Goal: Information Seeking & Learning: Learn about a topic

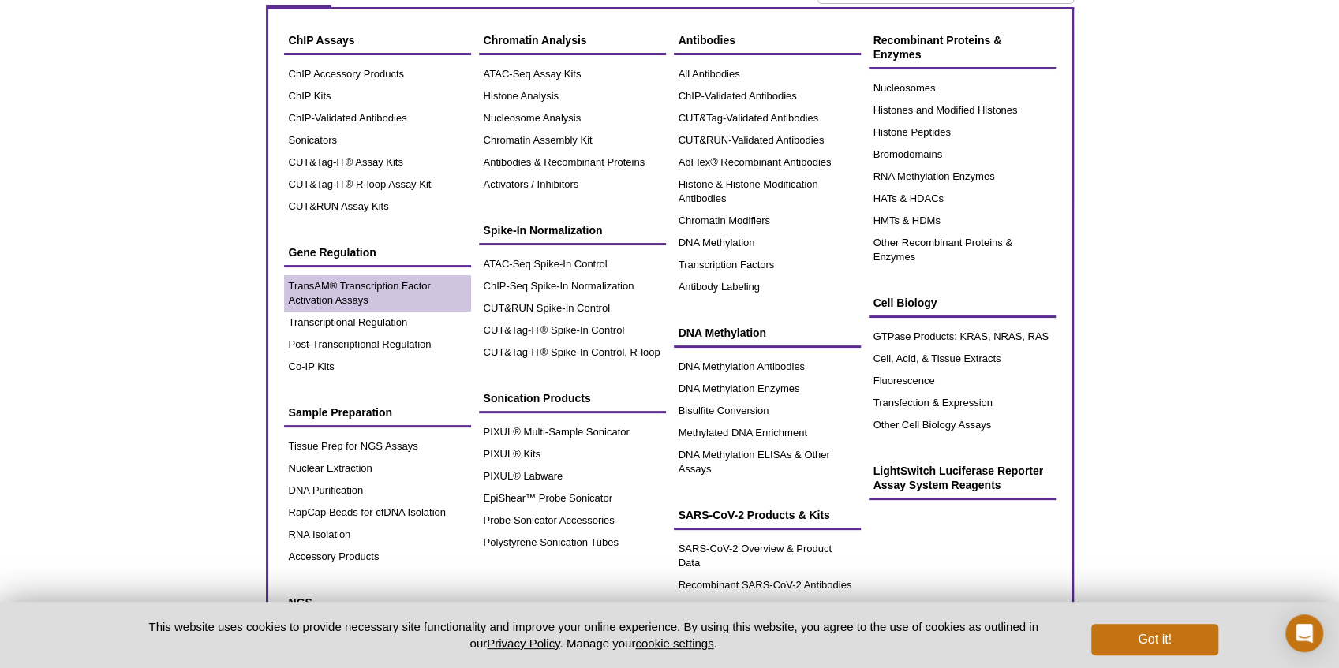
scroll to position [52, 0]
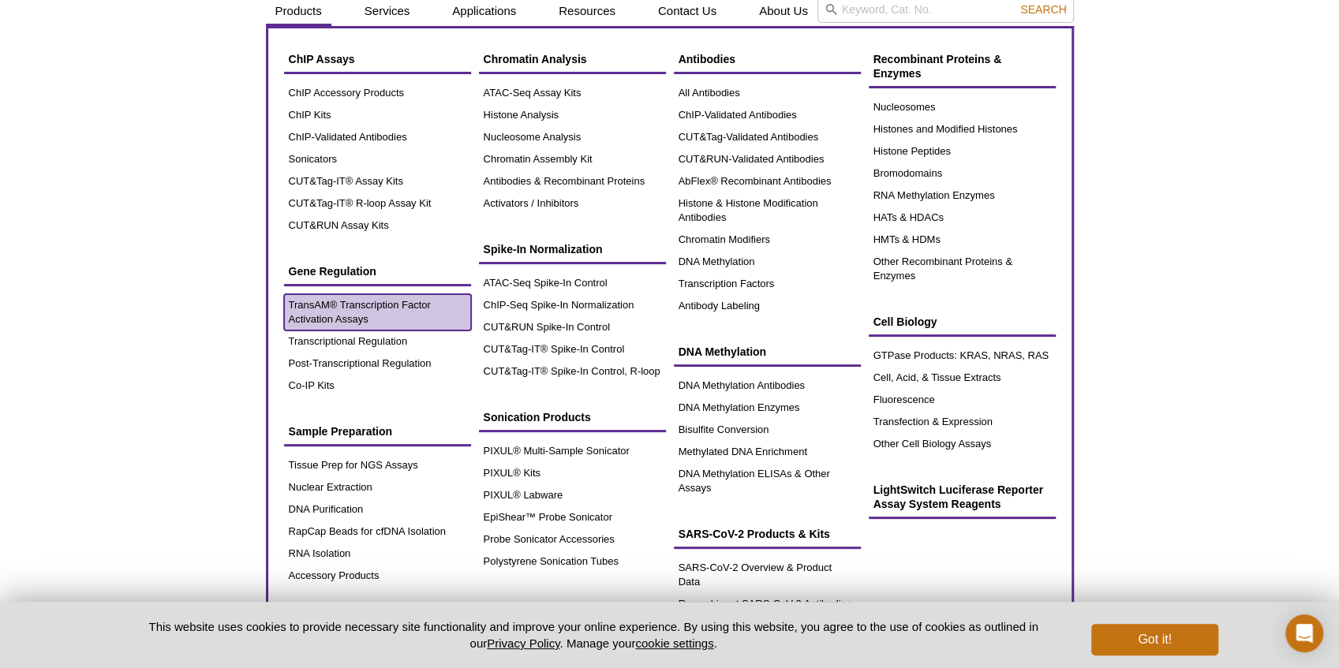
click at [376, 309] on link "TransAM® Transcription Factor Activation Assays" at bounding box center [377, 312] width 187 height 36
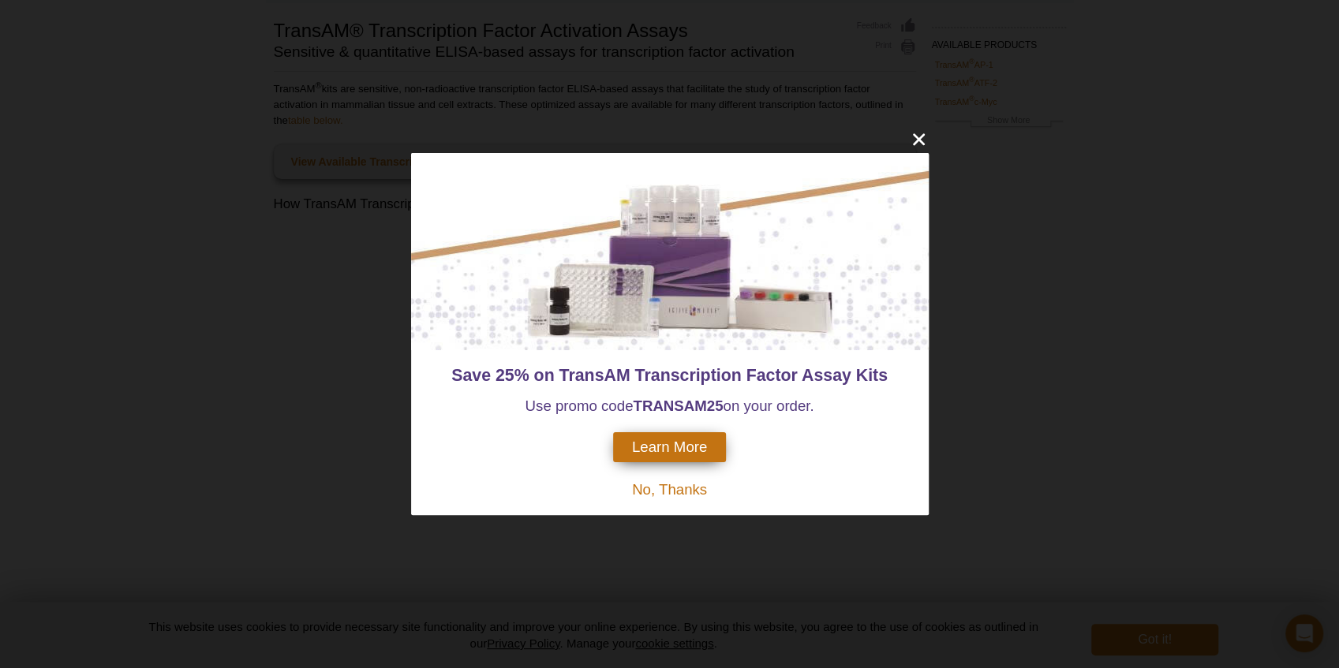
scroll to position [81, 0]
click at [914, 140] on icon "close" at bounding box center [919, 139] width 20 height 20
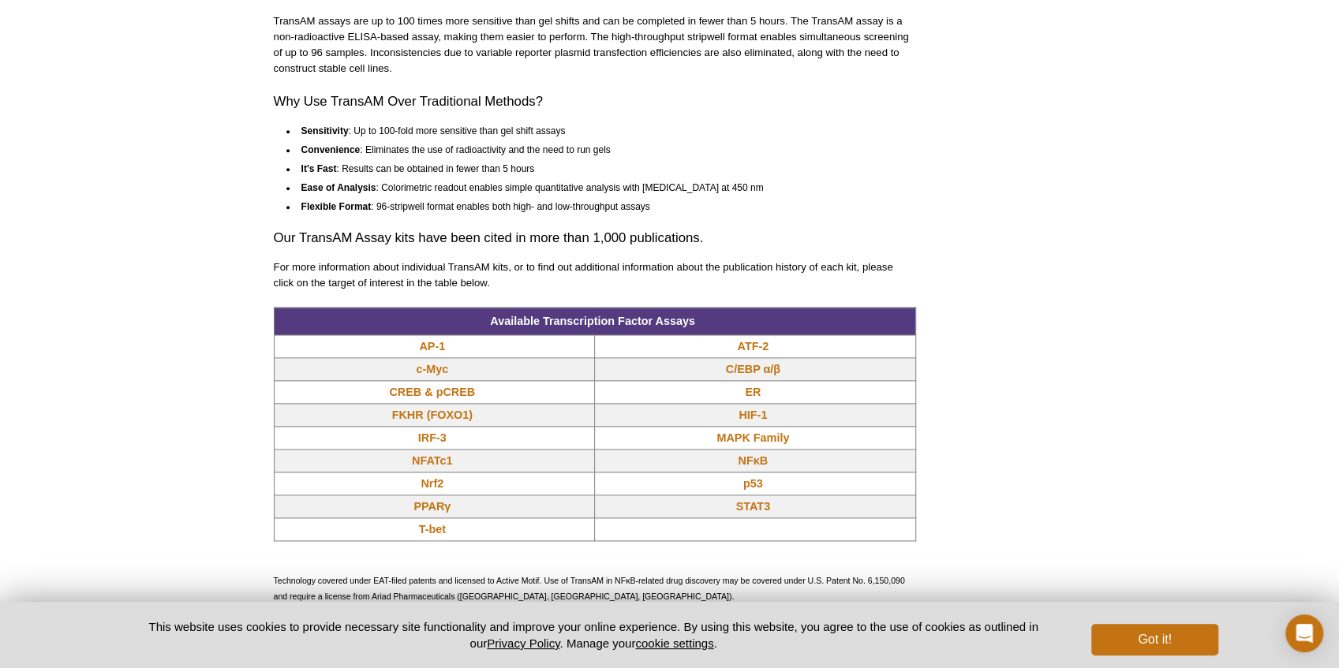
scroll to position [1239, 0]
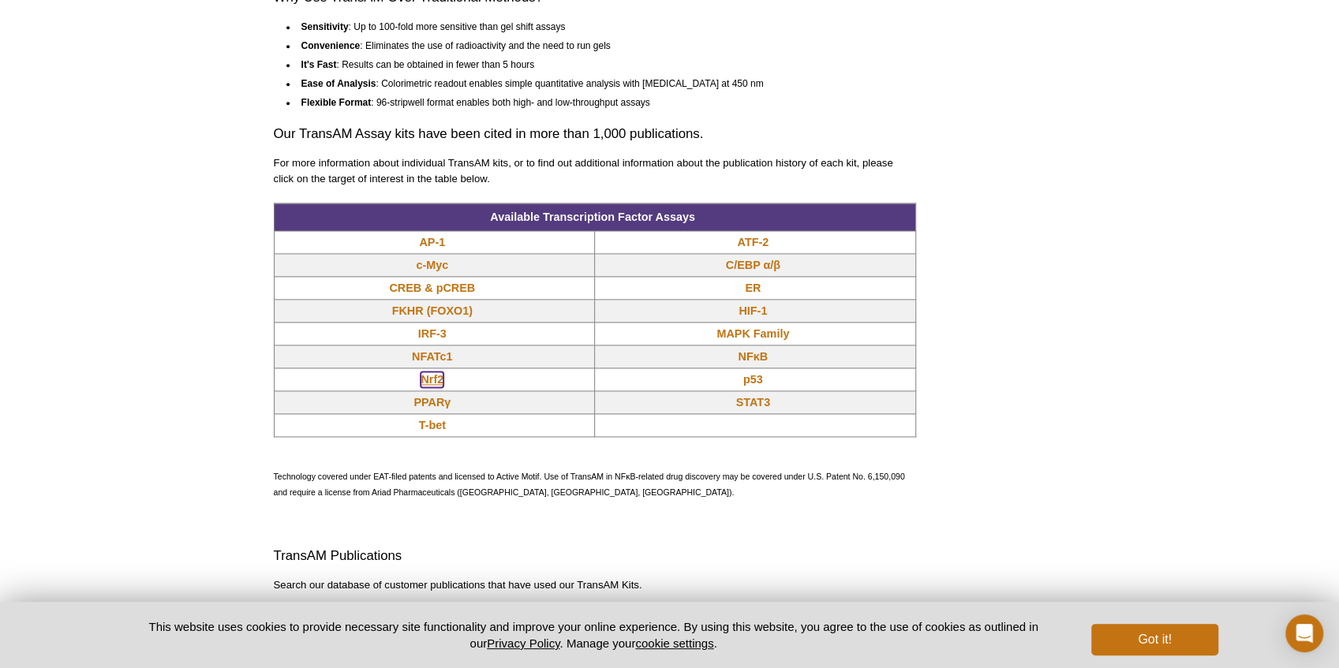
click at [433, 381] on link "Nrf2" at bounding box center [432, 380] width 23 height 16
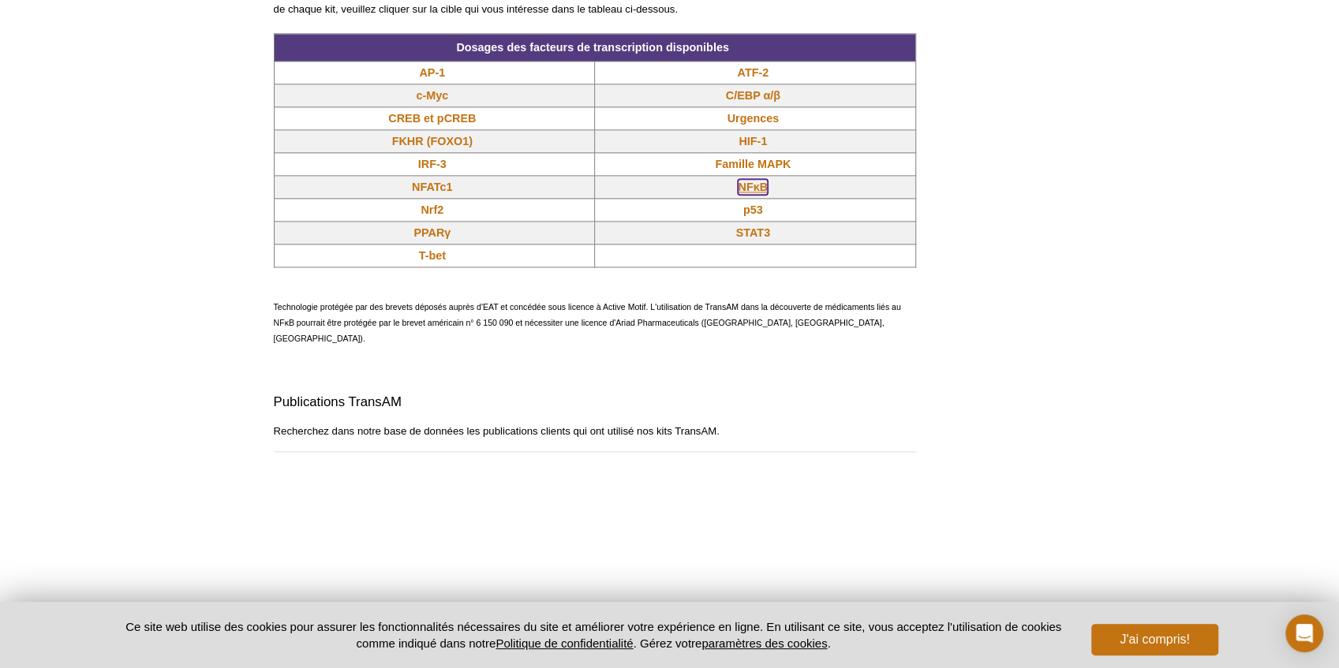
click at [760, 193] on font "NFκB" at bounding box center [753, 187] width 30 height 13
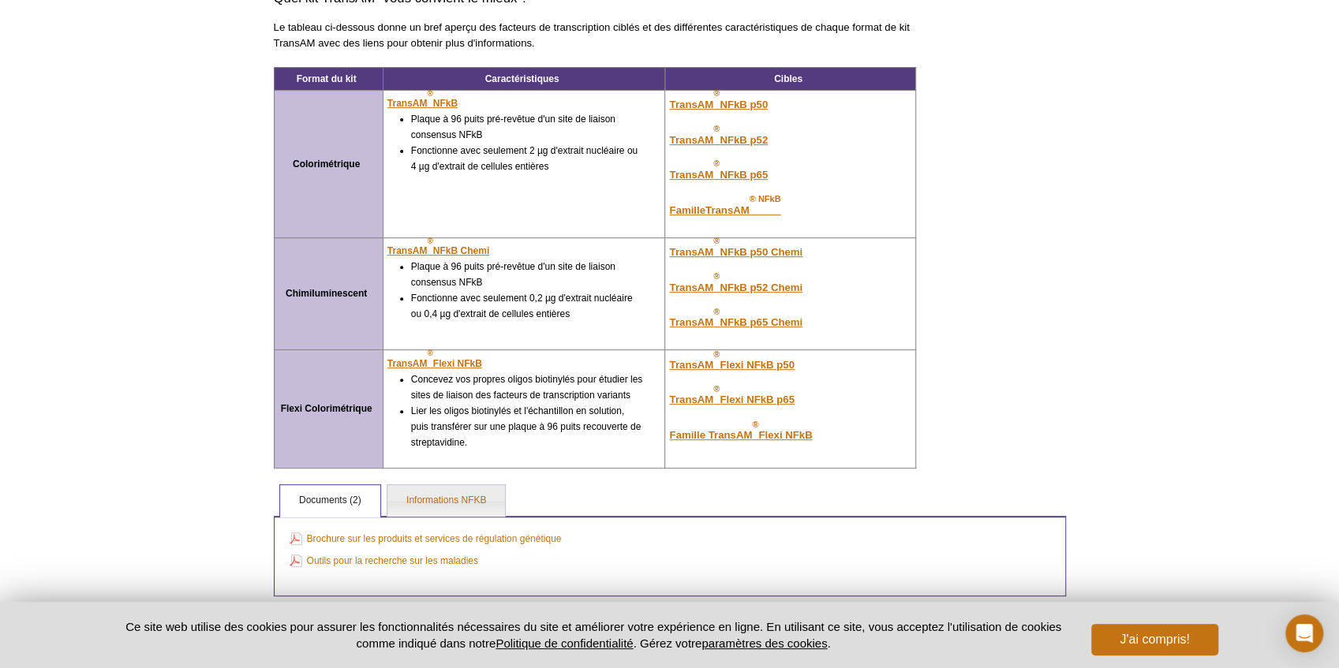
scroll to position [368, 0]
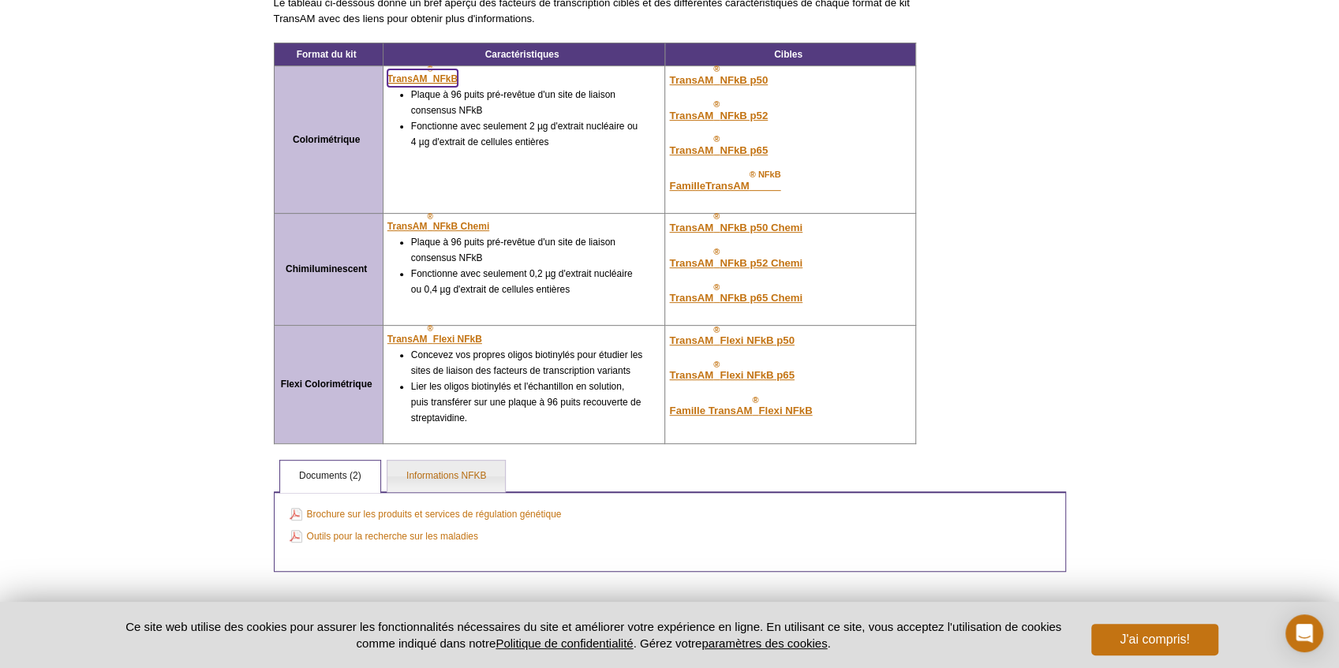
click at [440, 73] on font "NFkB" at bounding box center [445, 78] width 24 height 11
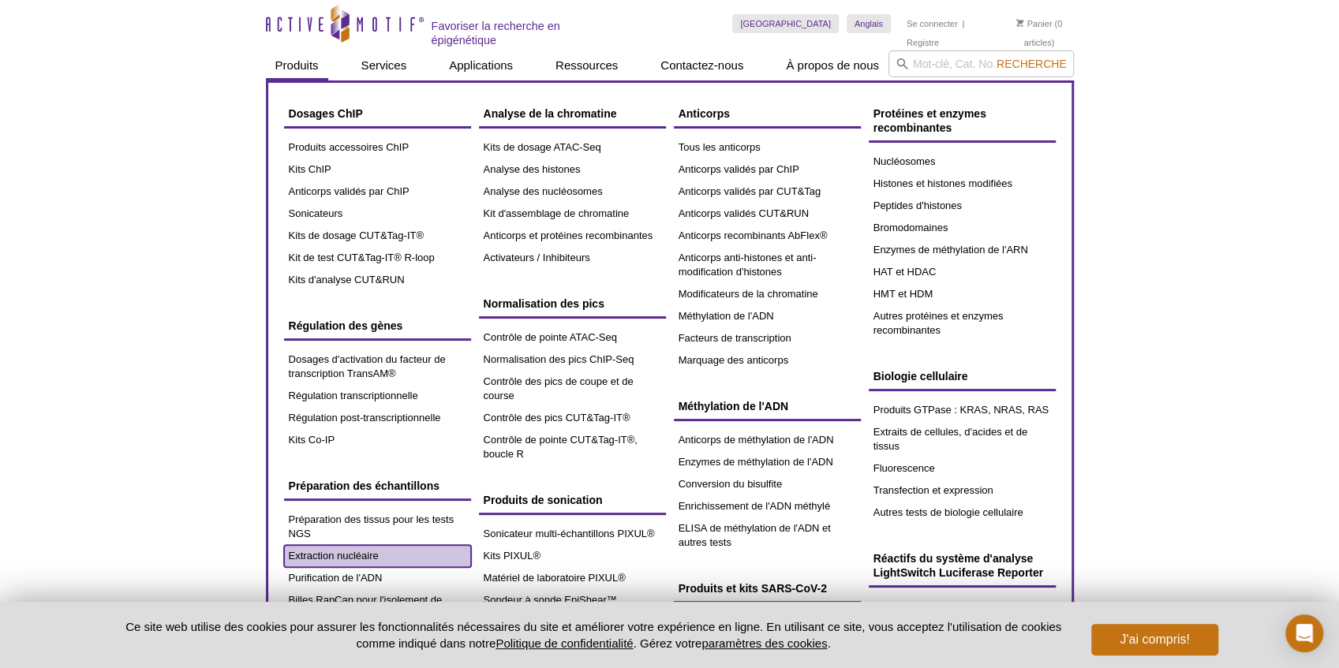
click at [335, 554] on font "Extraction nucléaire" at bounding box center [334, 556] width 90 height 12
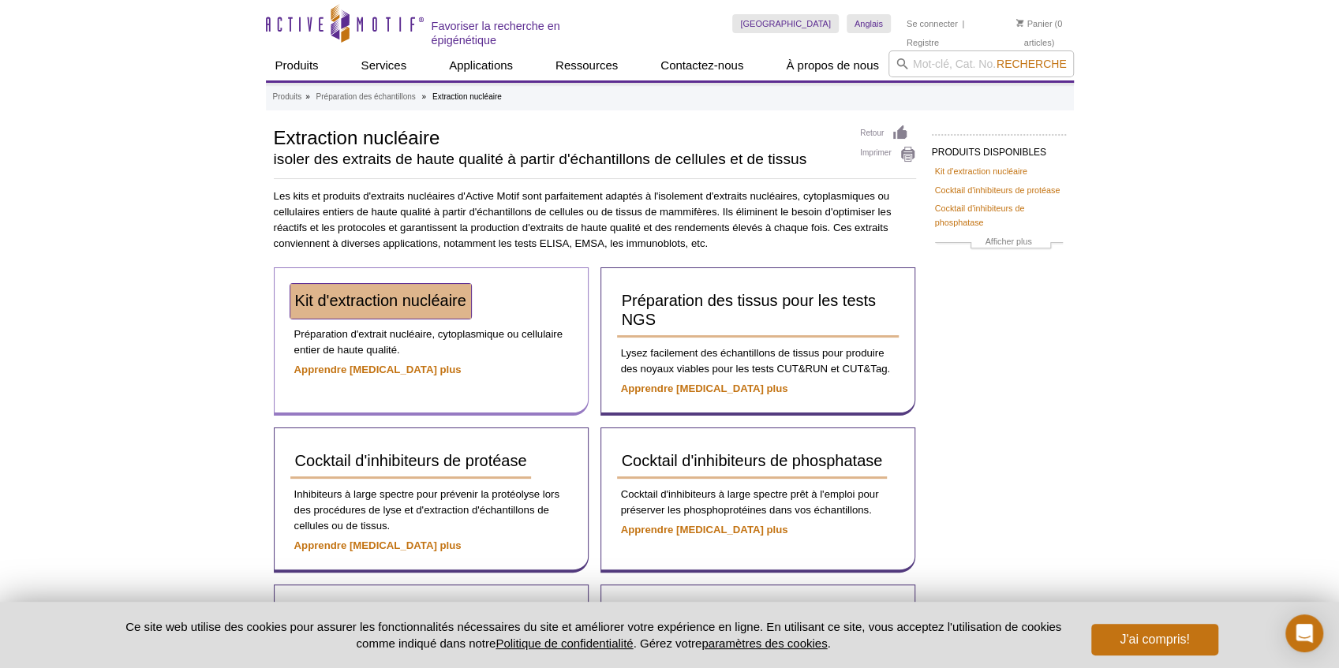
click at [402, 292] on font "Kit d'extraction nucléaire" at bounding box center [380, 300] width 171 height 17
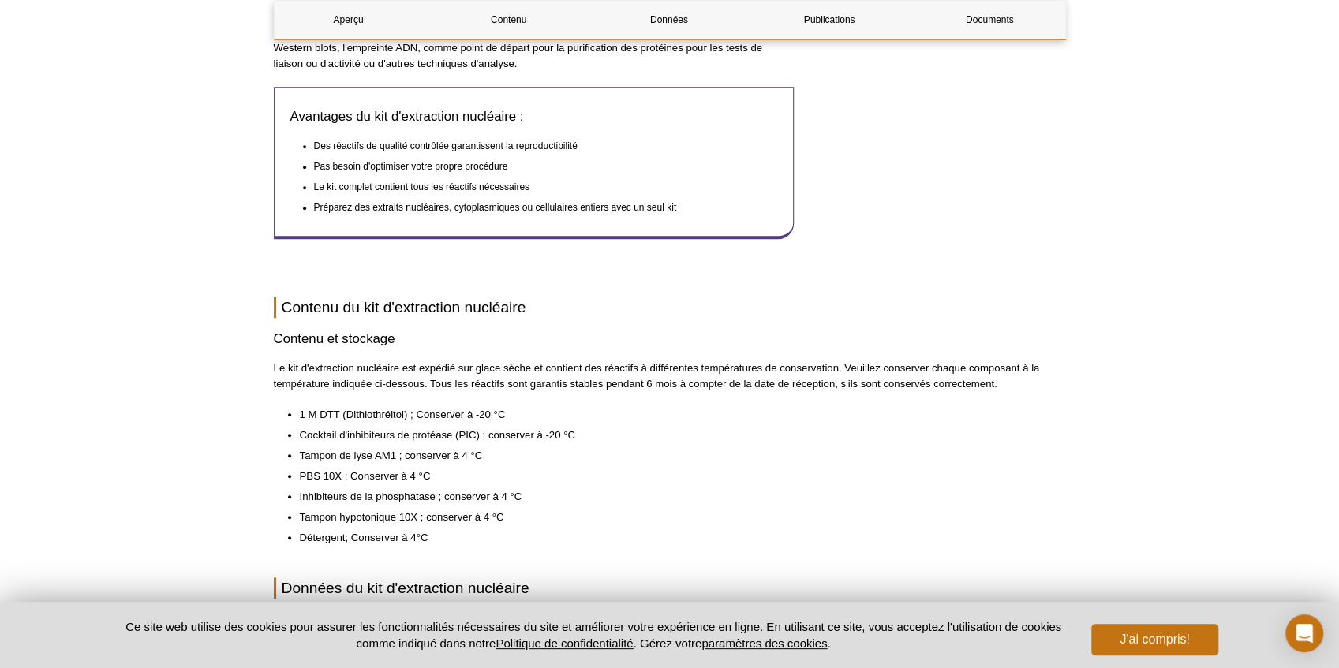
scroll to position [841, 0]
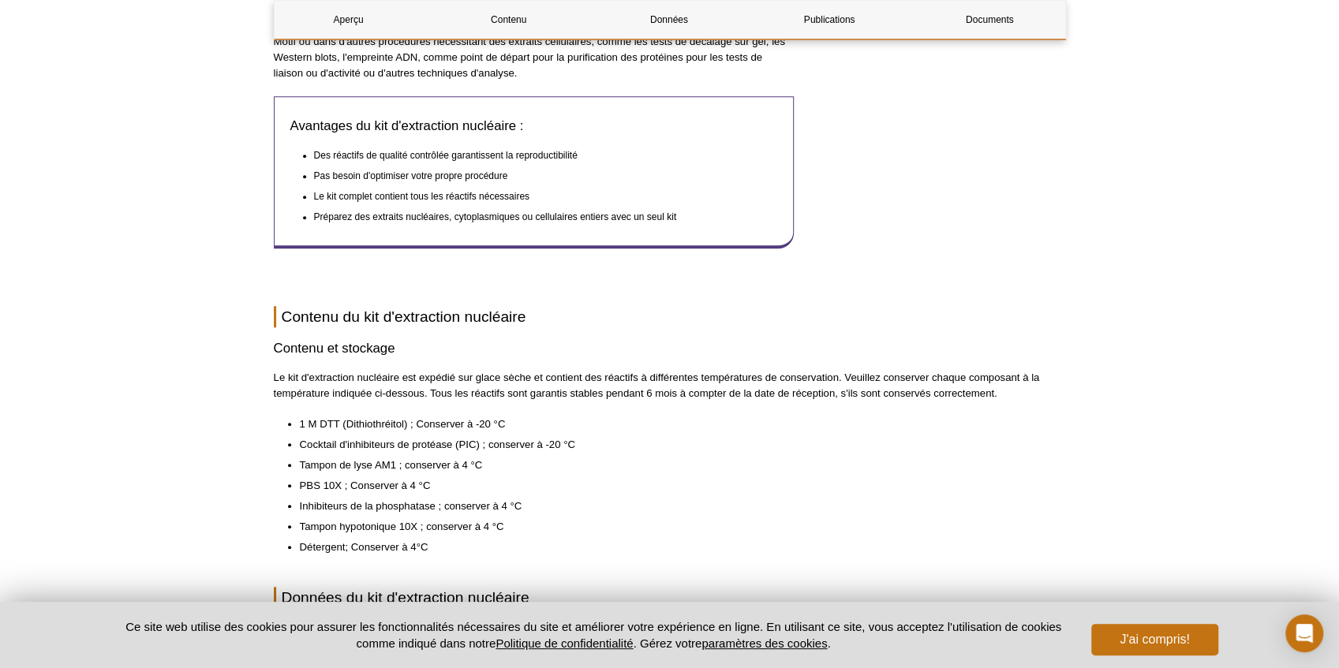
drag, startPoint x: 185, startPoint y: 491, endPoint x: 156, endPoint y: 467, distance: 37.0
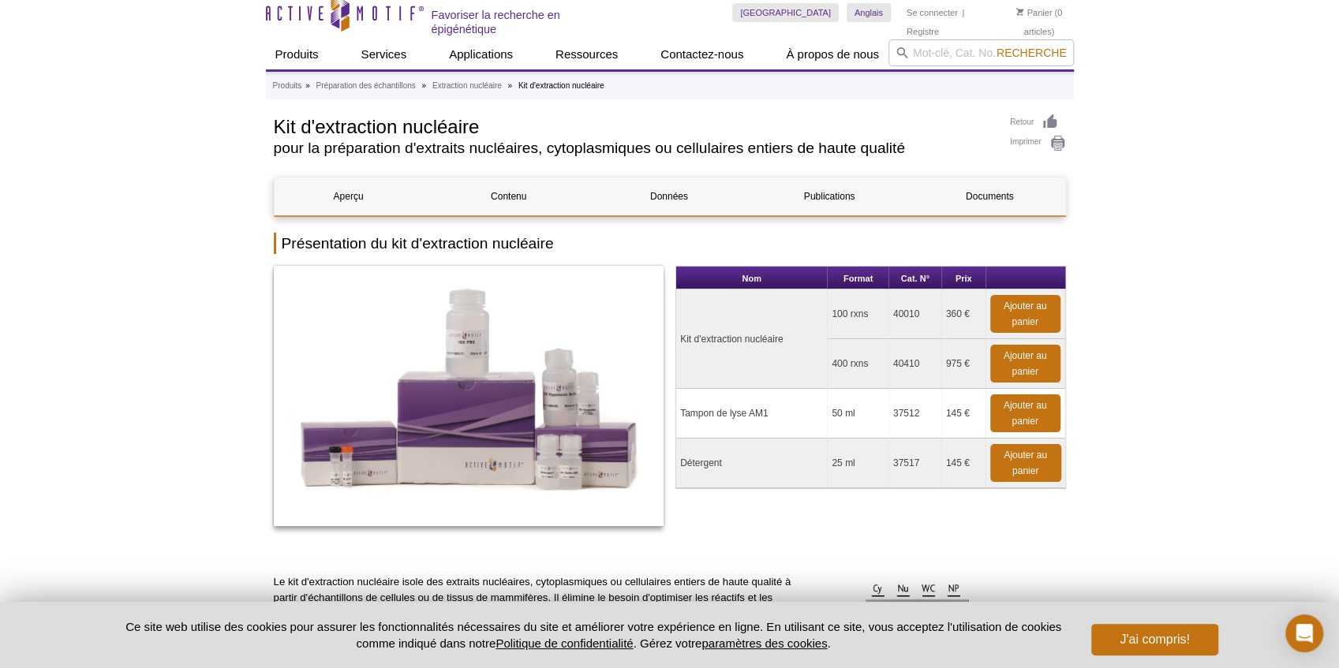
scroll to position [0, 0]
